Goal: Task Accomplishment & Management: Use online tool/utility

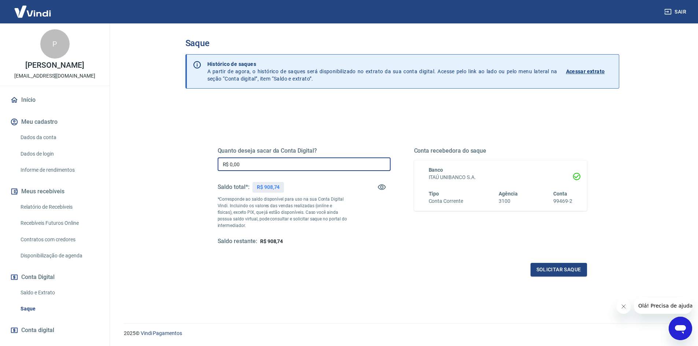
click at [264, 166] on input "R$ 0,00" at bounding box center [304, 165] width 173 height 14
type input "R$ 908,74"
click at [570, 272] on button "Solicitar saque" at bounding box center [559, 270] width 56 height 14
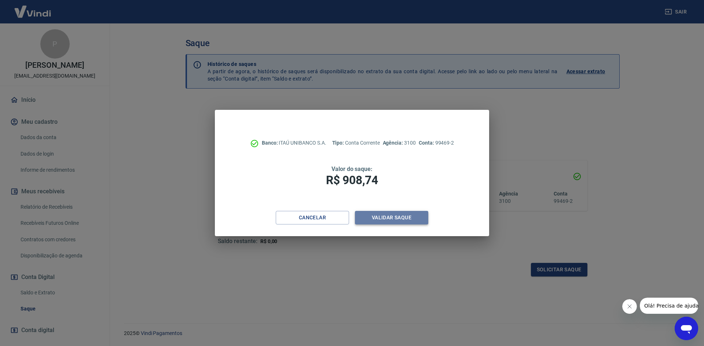
click at [407, 219] on button "Validar saque" at bounding box center [391, 218] width 73 height 14
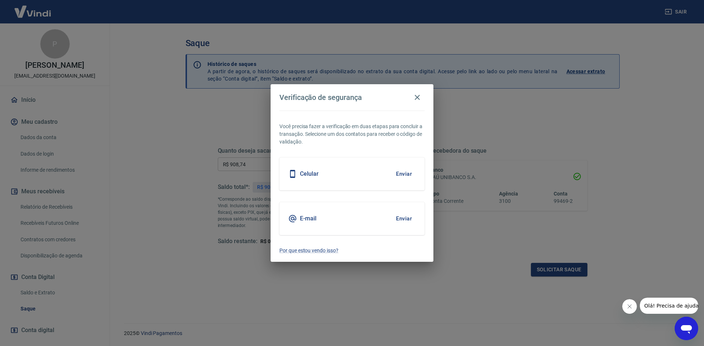
click at [404, 216] on button "Enviar" at bounding box center [404, 218] width 24 height 15
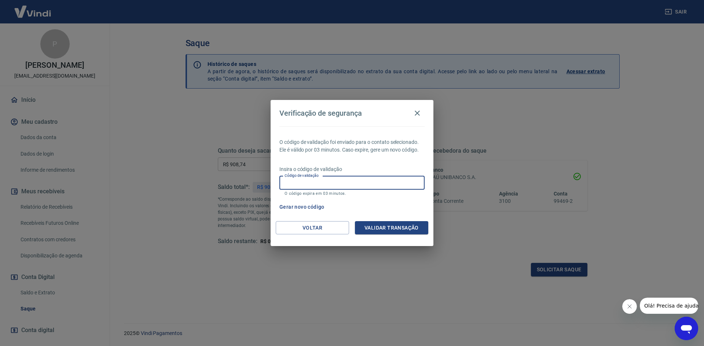
click at [342, 180] on input "Código de validação" at bounding box center [351, 183] width 145 height 14
type input "582606"
click at [401, 225] on button "Validar transação" at bounding box center [391, 228] width 73 height 14
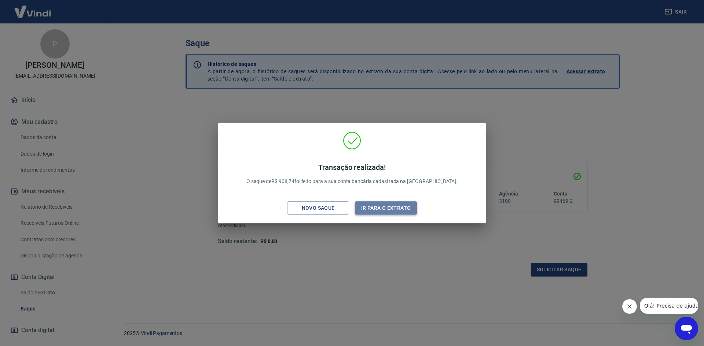
click at [395, 210] on button "Ir para o extrato" at bounding box center [386, 209] width 62 height 14
